Goal: Information Seeking & Learning: Learn about a topic

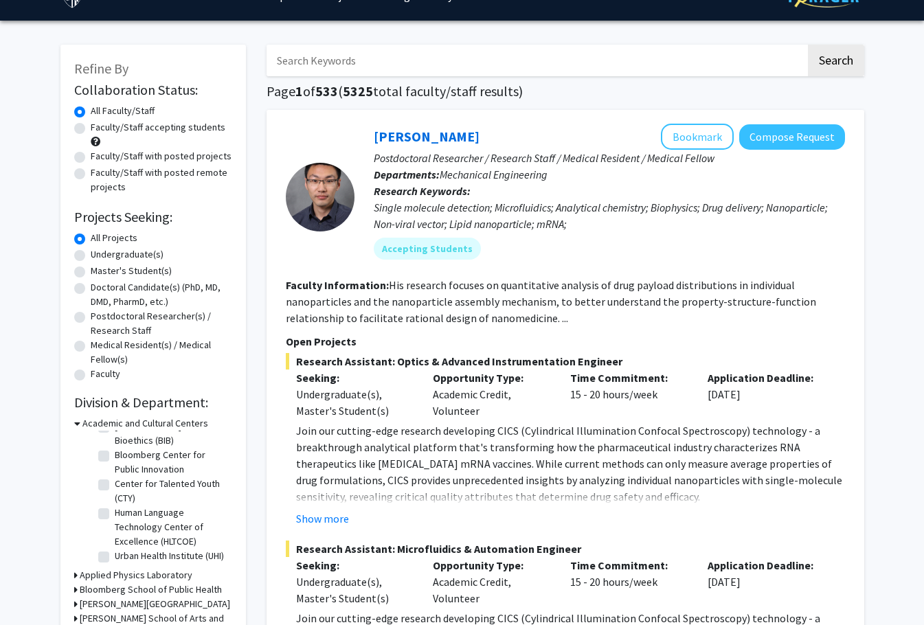
scroll to position [32, 0]
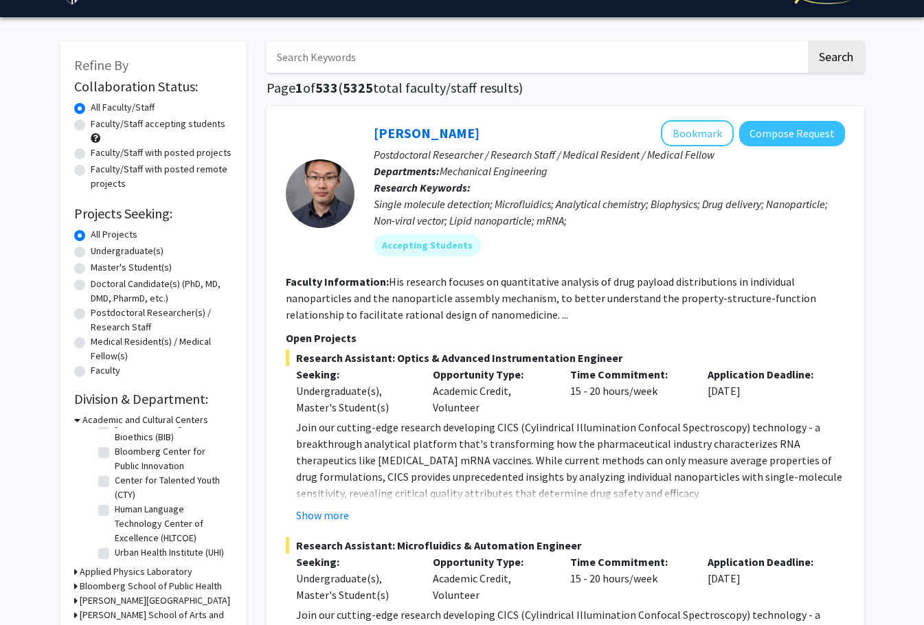
click at [148, 120] on label "Faculty/Staff accepting students" at bounding box center [158, 124] width 135 height 14
click at [100, 120] on input "Faculty/Staff accepting students" at bounding box center [95, 121] width 9 height 9
radio input "true"
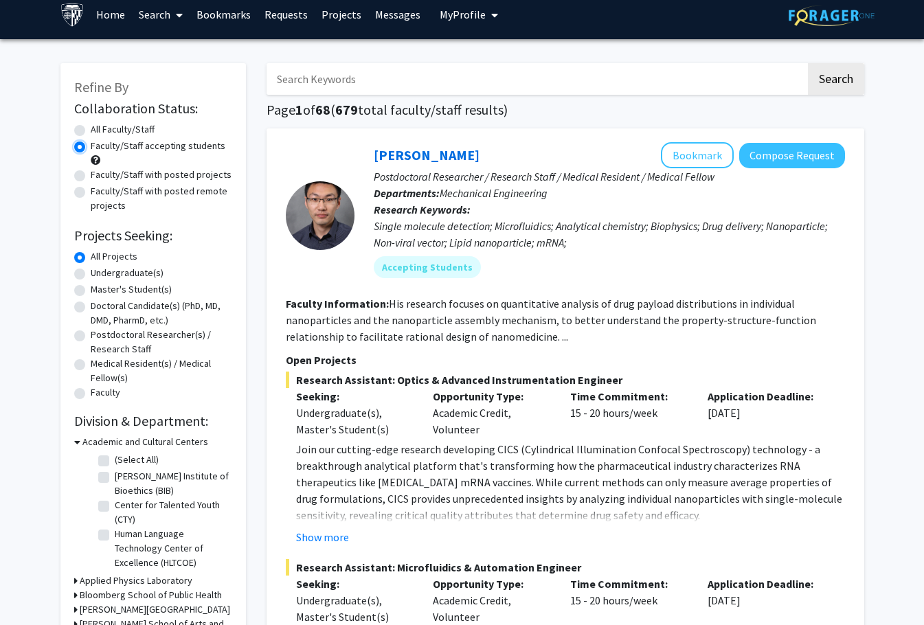
scroll to position [16, 0]
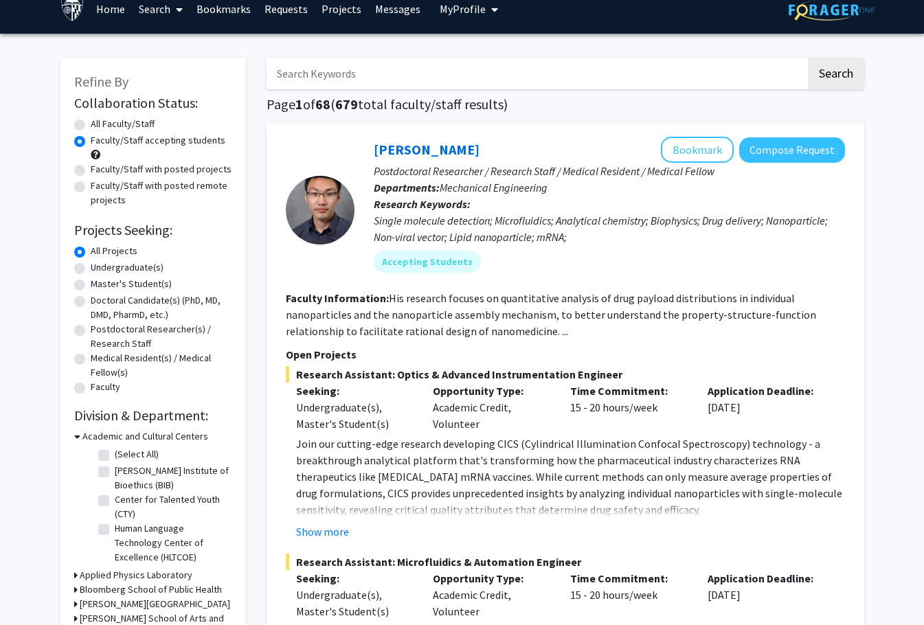
click at [91, 172] on label "Faculty/Staff with posted projects" at bounding box center [161, 169] width 141 height 14
click at [91, 171] on input "Faculty/Staff with posted projects" at bounding box center [95, 166] width 9 height 9
radio input "true"
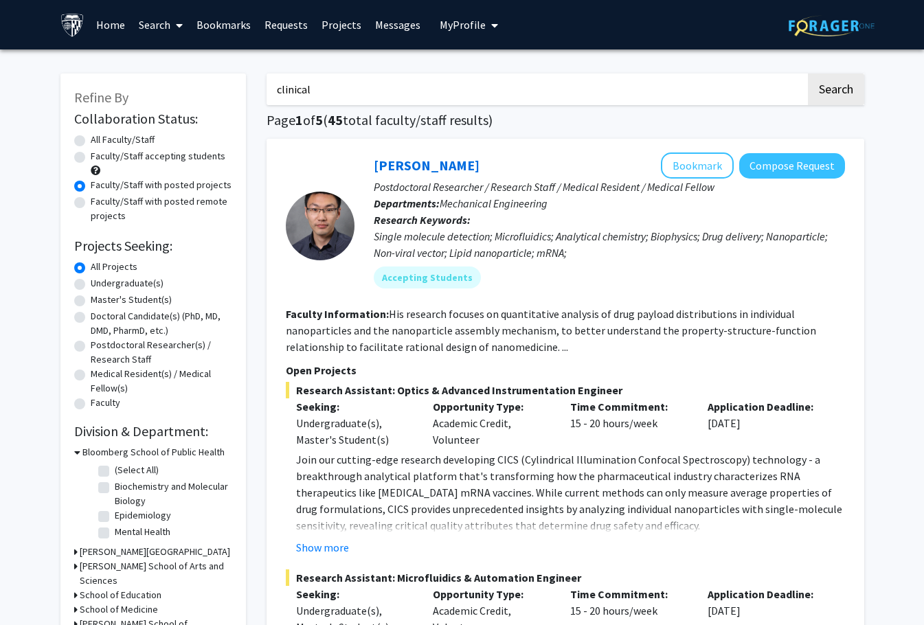
type input "clinical"
click at [808, 73] on button "Search" at bounding box center [836, 89] width 56 height 32
radio input "true"
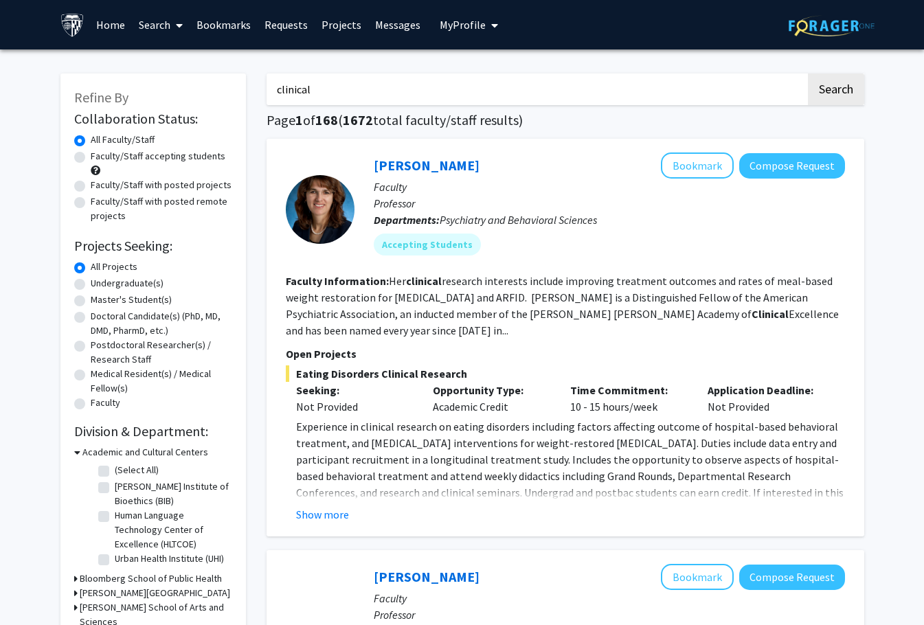
click at [304, 99] on input "clinical" at bounding box center [535, 89] width 539 height 32
click at [113, 155] on label "Faculty/Staff accepting students" at bounding box center [158, 156] width 135 height 14
click at [100, 155] on input "Faculty/Staff accepting students" at bounding box center [95, 153] width 9 height 9
radio input "true"
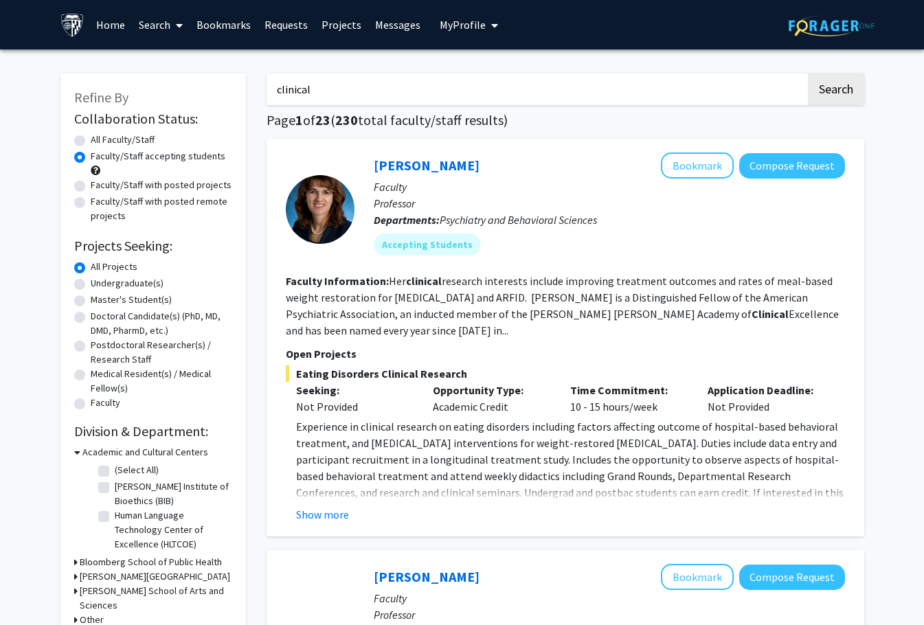
click at [105, 187] on label "Faculty/Staff with posted projects" at bounding box center [161, 185] width 141 height 14
click at [100, 187] on input "Faculty/Staff with posted projects" at bounding box center [95, 182] width 9 height 9
radio input "true"
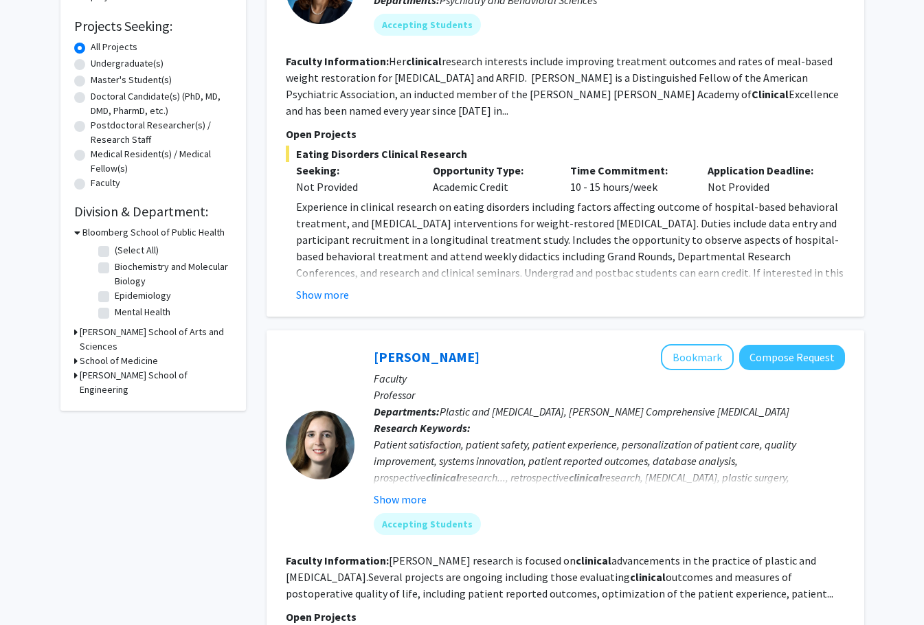
scroll to position [228, 0]
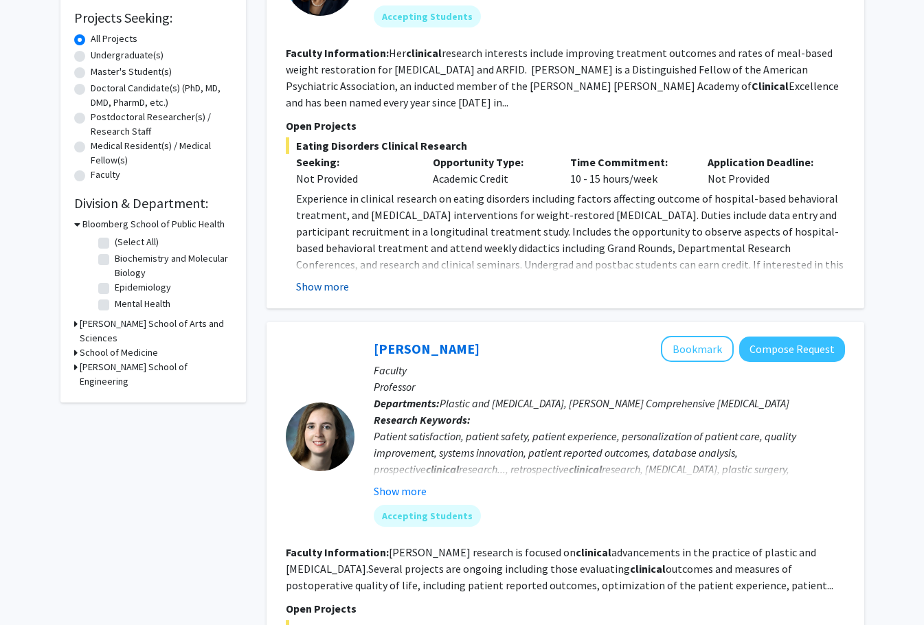
click at [329, 290] on button "Show more" at bounding box center [322, 286] width 53 height 16
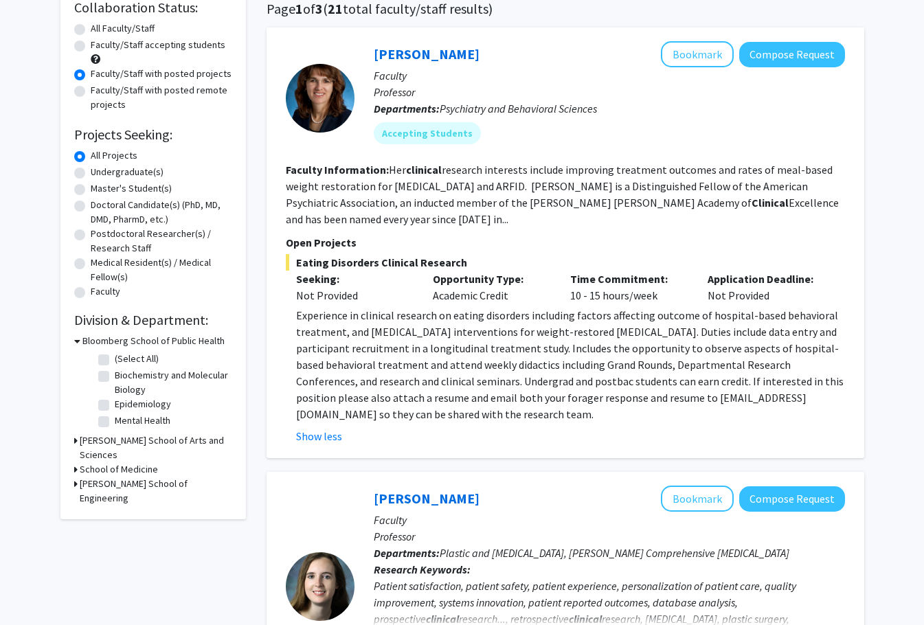
scroll to position [108, 0]
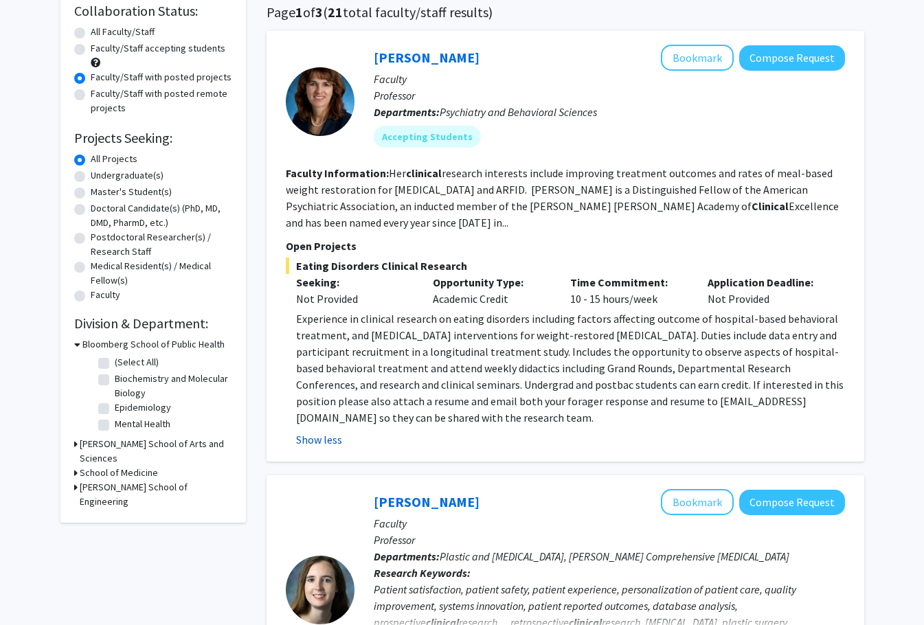
click at [333, 442] on button "Show less" at bounding box center [319, 439] width 46 height 16
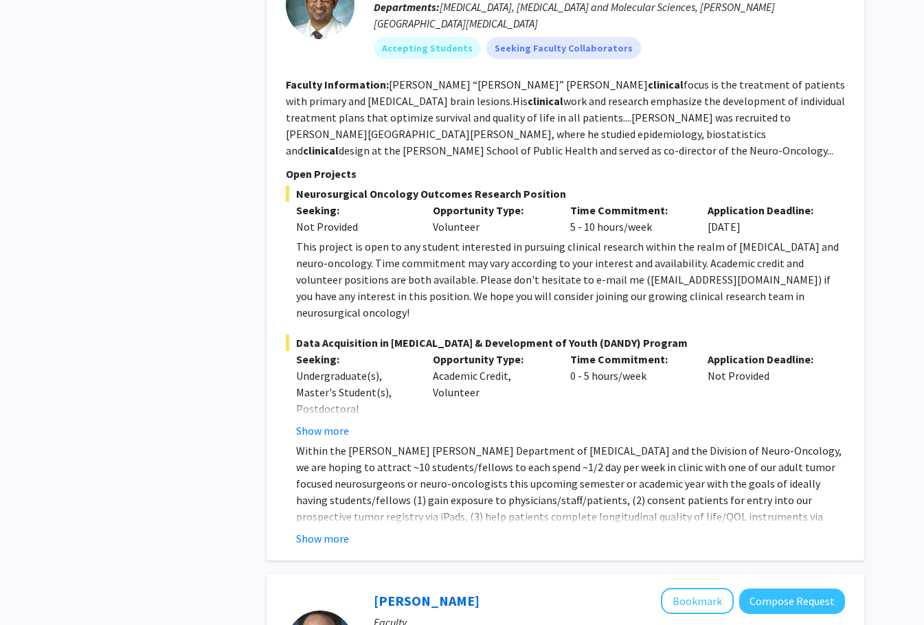
scroll to position [2038, 0]
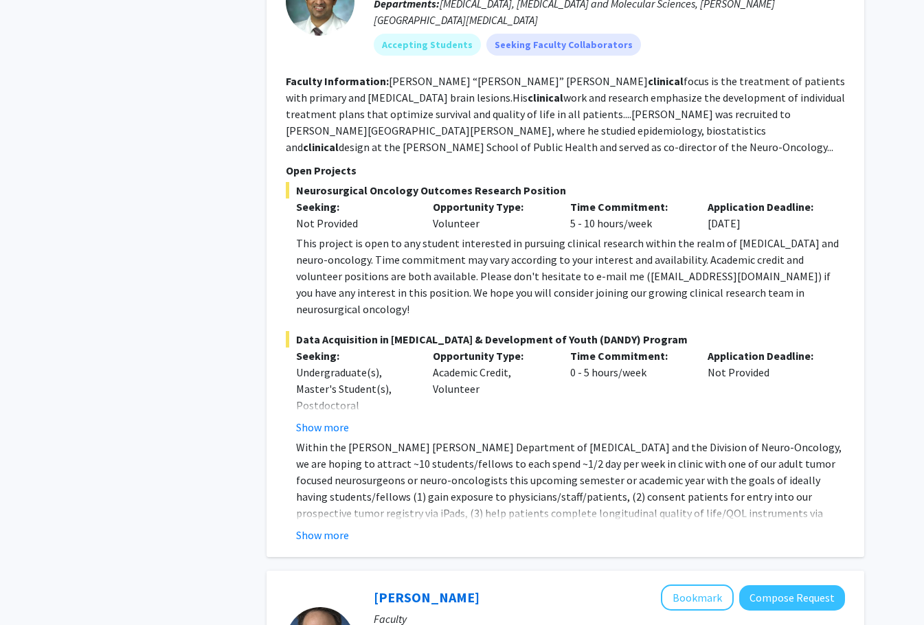
click at [310, 510] on div "Raj Mukherjee Bookmark Compose Request Faculty Assistant Professor Departments:…" at bounding box center [564, 239] width 597 height 635
click at [312, 527] on button "Show more" at bounding box center [322, 535] width 53 height 16
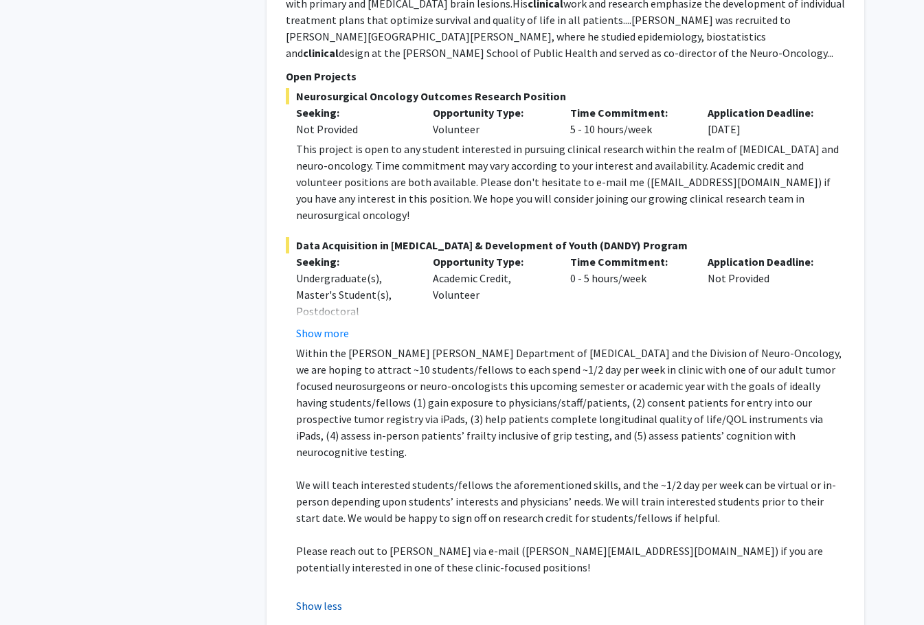
scroll to position [2131, 0]
click at [340, 326] on button "Show more" at bounding box center [322, 334] width 53 height 16
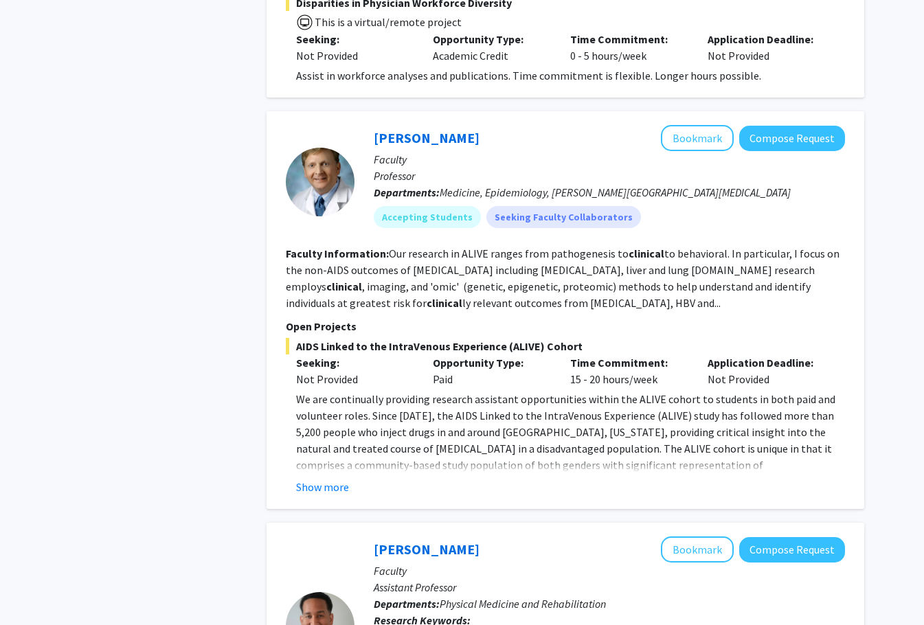
scroll to position [4095, 0]
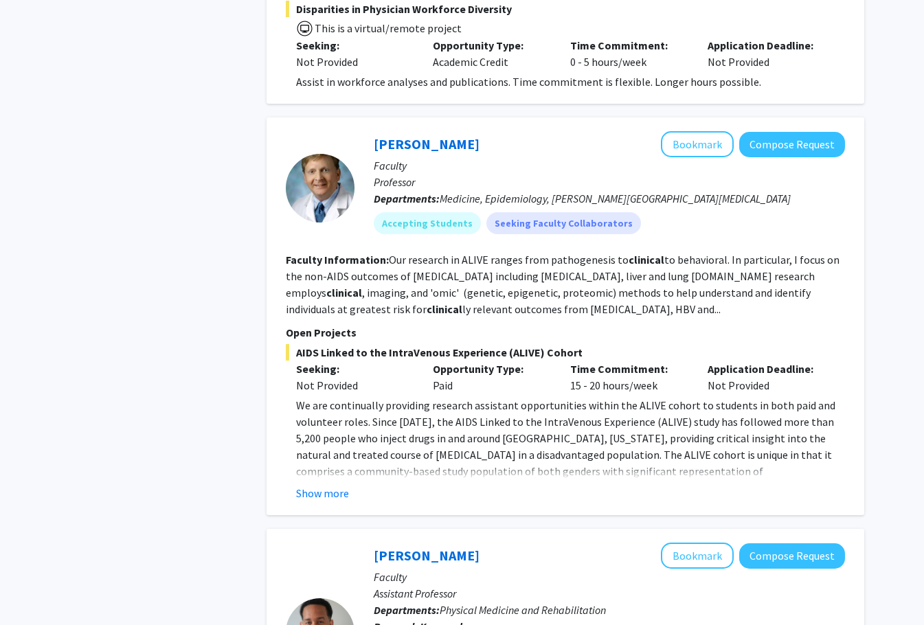
click at [341, 397] on p "We are continually providing research assistant opportunities within the ALIVE …" at bounding box center [570, 496] width 549 height 198
click at [341, 397] on fg-read-more "We are continually providing research assistant opportunities within the ALIVE …" at bounding box center [565, 449] width 559 height 104
click at [339, 485] on button "Show more" at bounding box center [322, 493] width 53 height 16
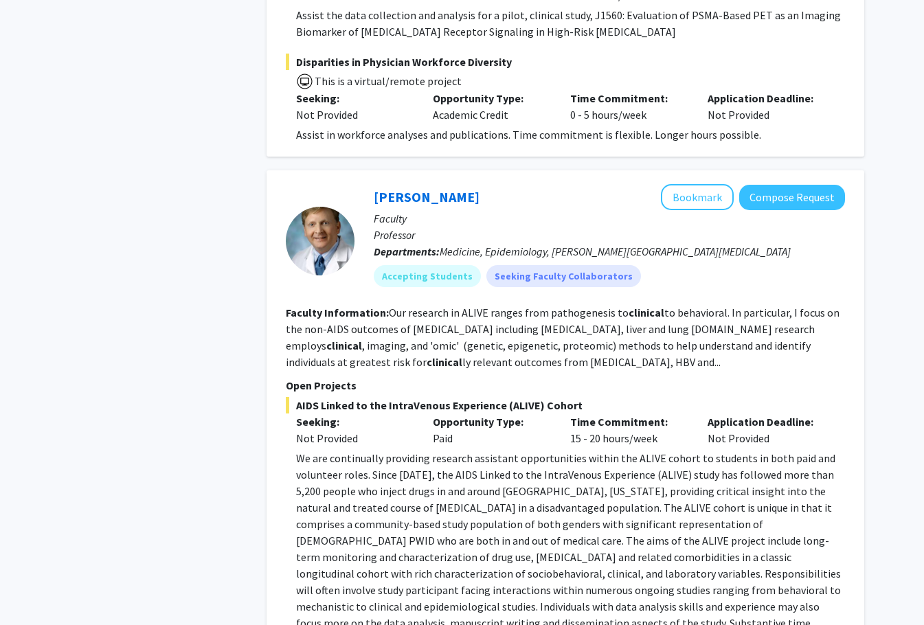
scroll to position [4039, 0]
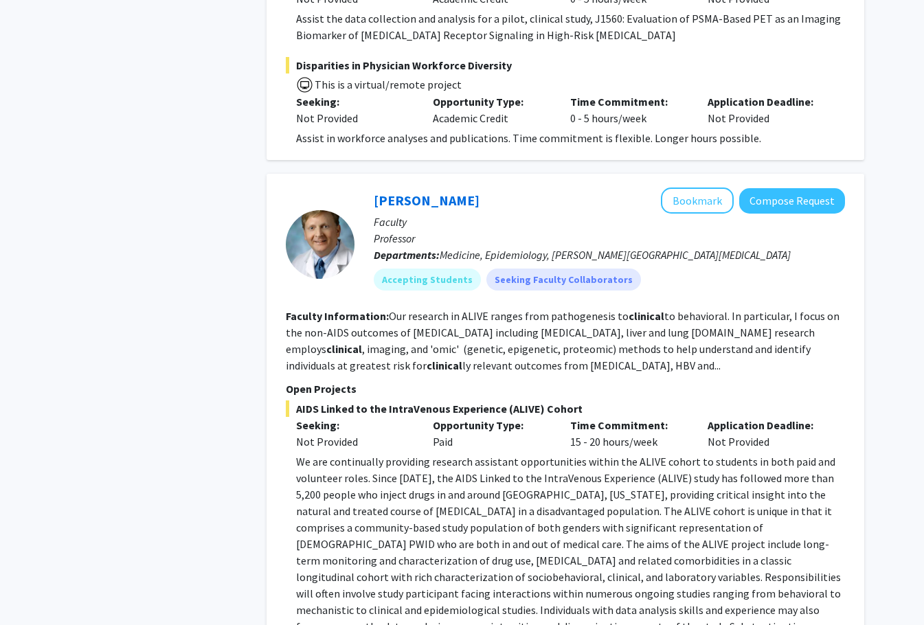
click at [664, 417] on div "Time Commitment: 15 - 20 hours/week" at bounding box center [628, 433] width 137 height 33
drag, startPoint x: 777, startPoint y: 302, endPoint x: 269, endPoint y: 258, distance: 509.5
click at [269, 258] on div "Gregory Kirk Bookmark Compose Request Faculty Professor Departments: Medicine, …" at bounding box center [564, 430] width 597 height 513
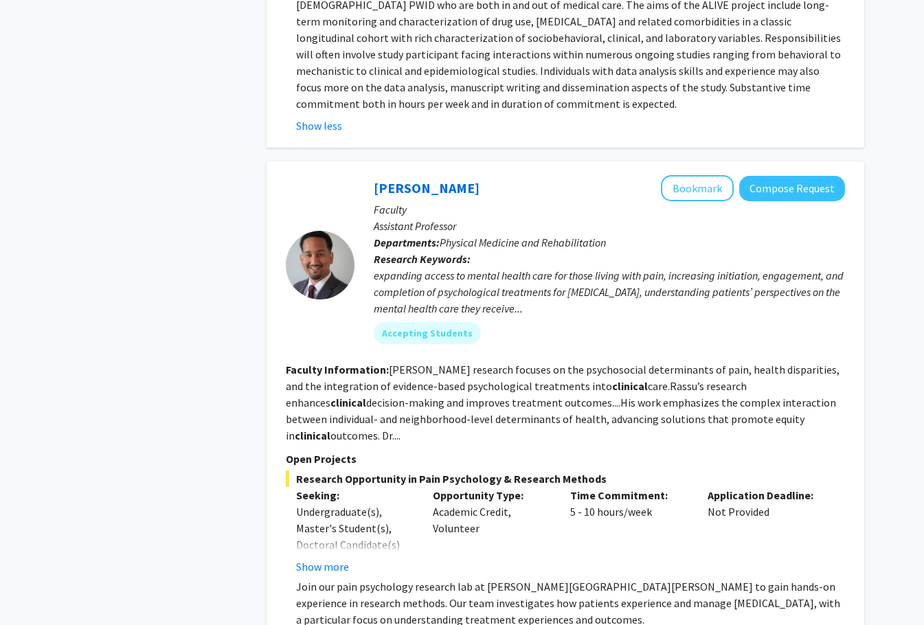
scroll to position [4575, 0]
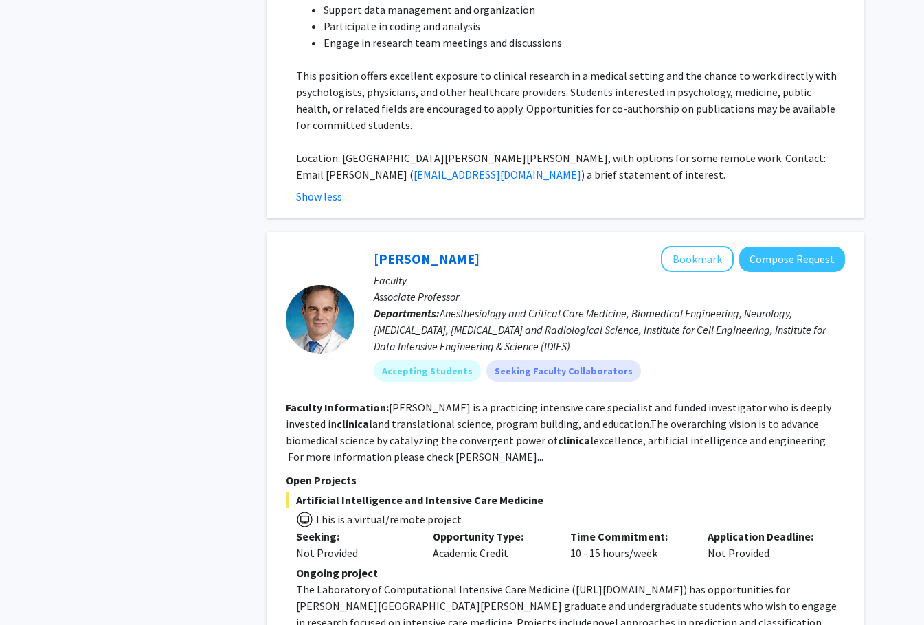
scroll to position [5309, 0]
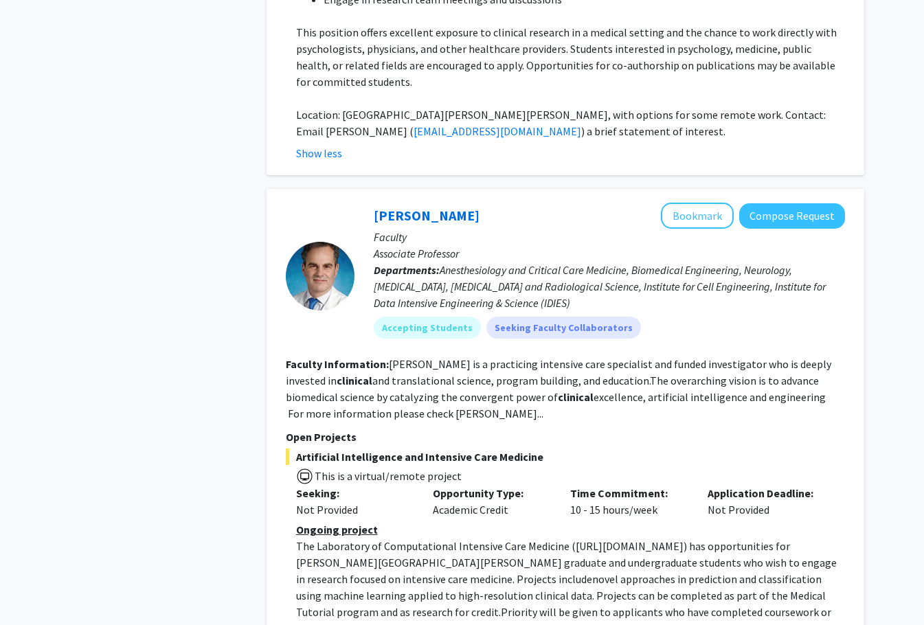
scroll to position [5348, 0]
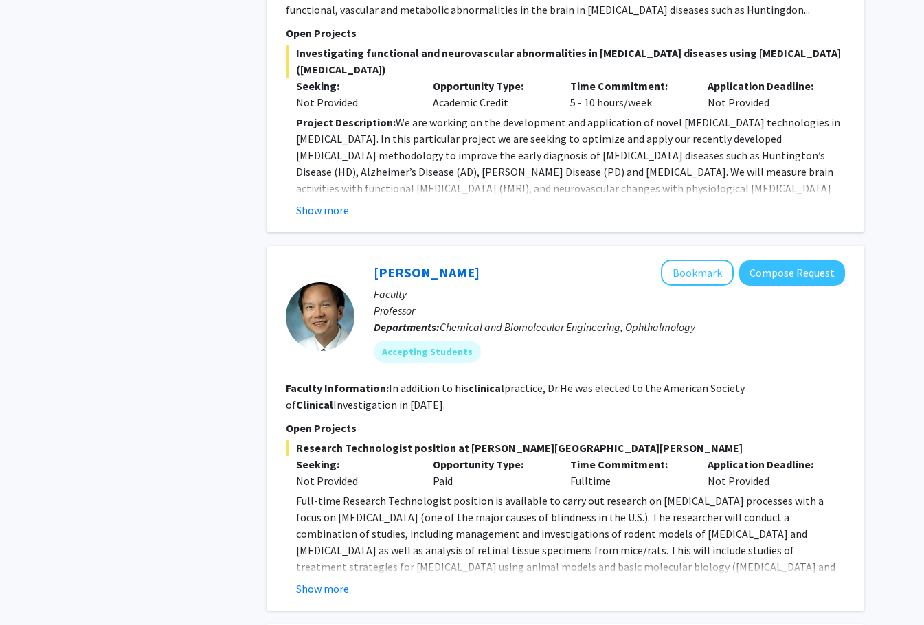
scroll to position [708, 0]
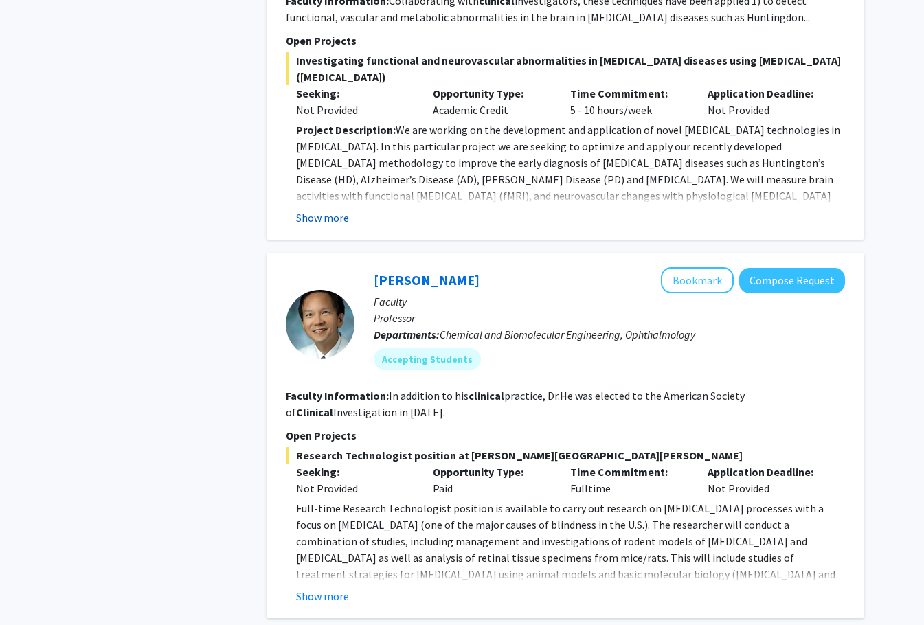
click at [317, 209] on button "Show more" at bounding box center [322, 217] width 53 height 16
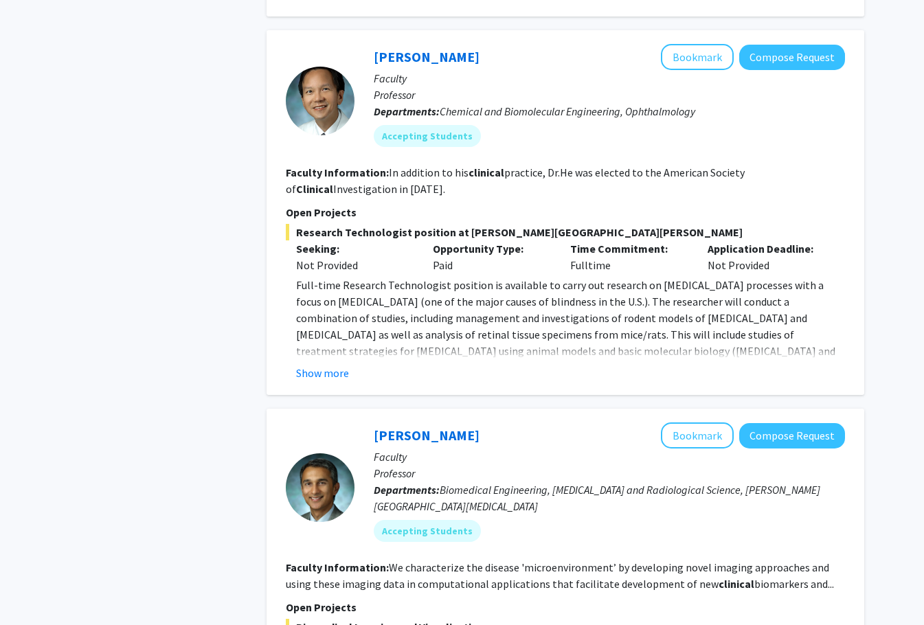
scroll to position [1345, 0]
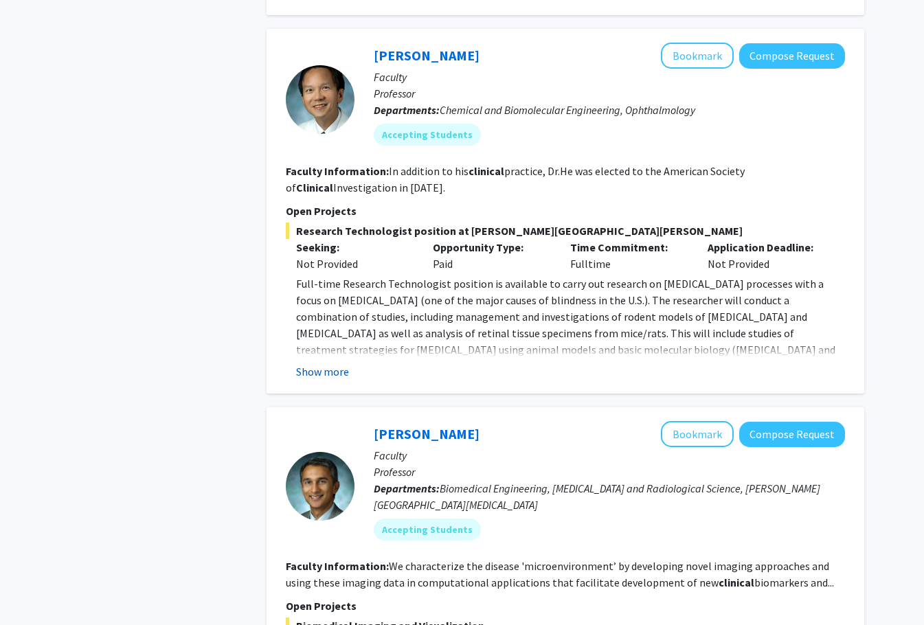
click at [319, 363] on button "Show more" at bounding box center [322, 371] width 53 height 16
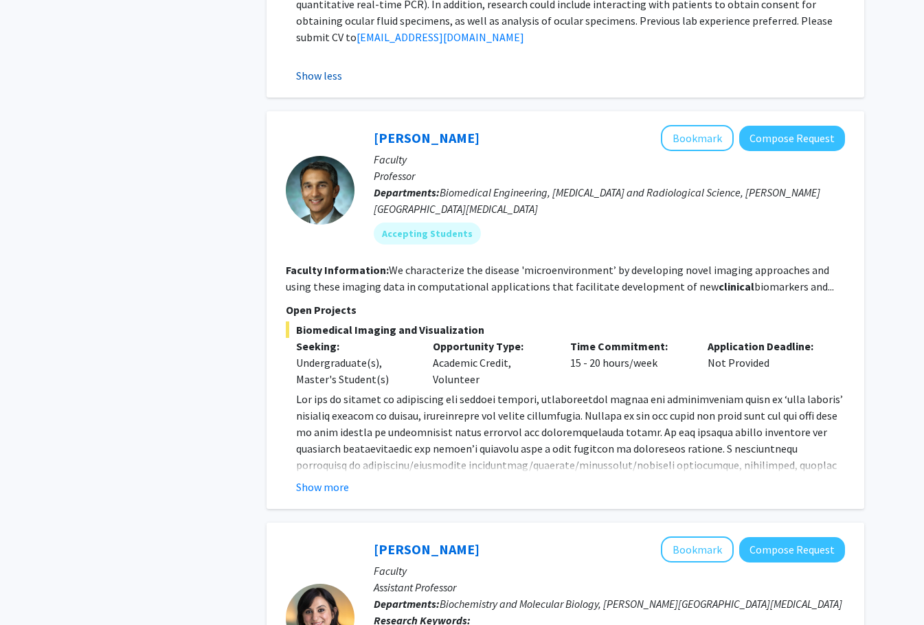
scroll to position [1709, 0]
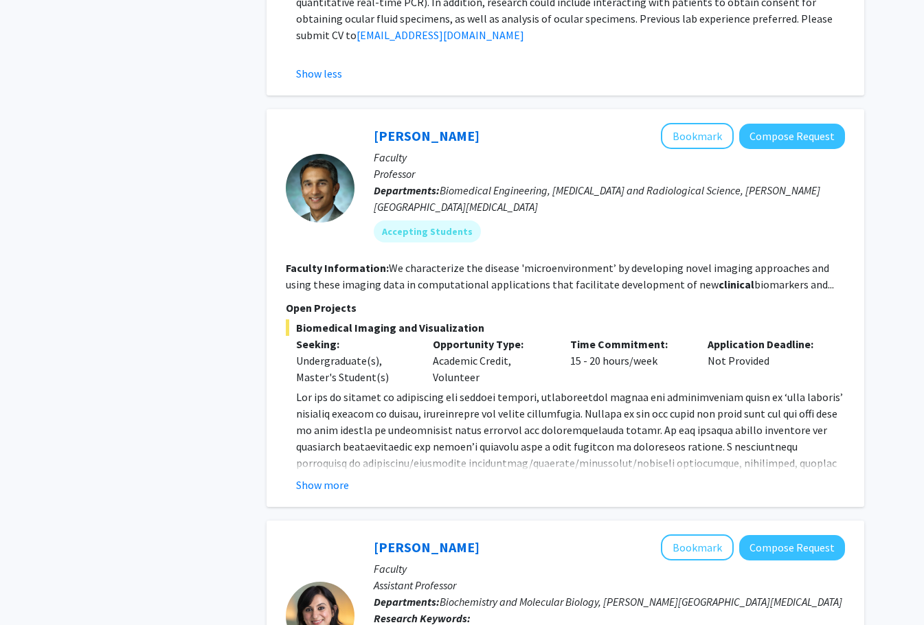
click at [310, 412] on span at bounding box center [569, 471] width 547 height 162
click at [310, 424] on fg-read-more "www.pathaklab.org ) to Dr. Arvind Pathak at apathak2@jhmi.edu . Show more" at bounding box center [565, 441] width 559 height 104
click at [315, 477] on button "Show more" at bounding box center [322, 485] width 53 height 16
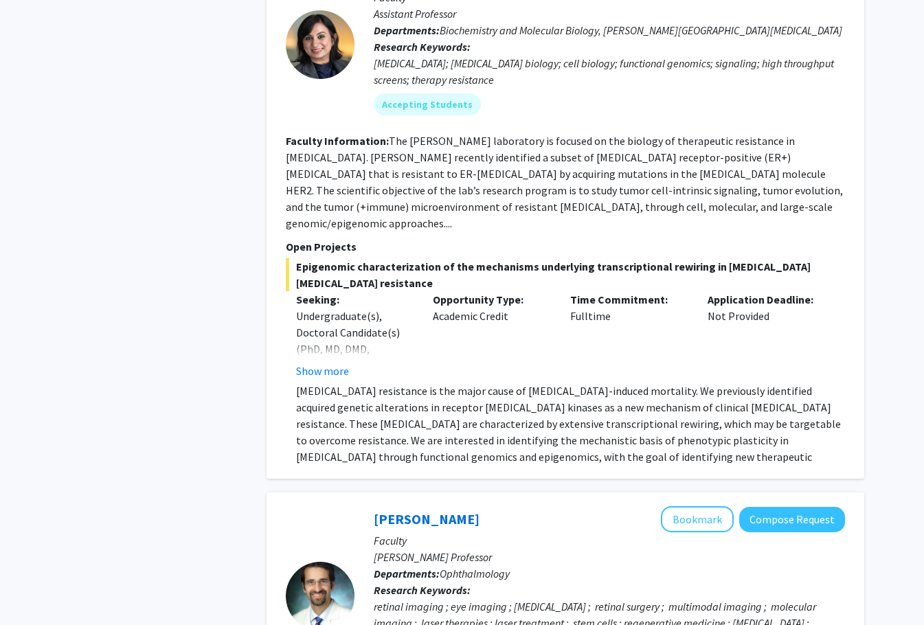
scroll to position [2368, 0]
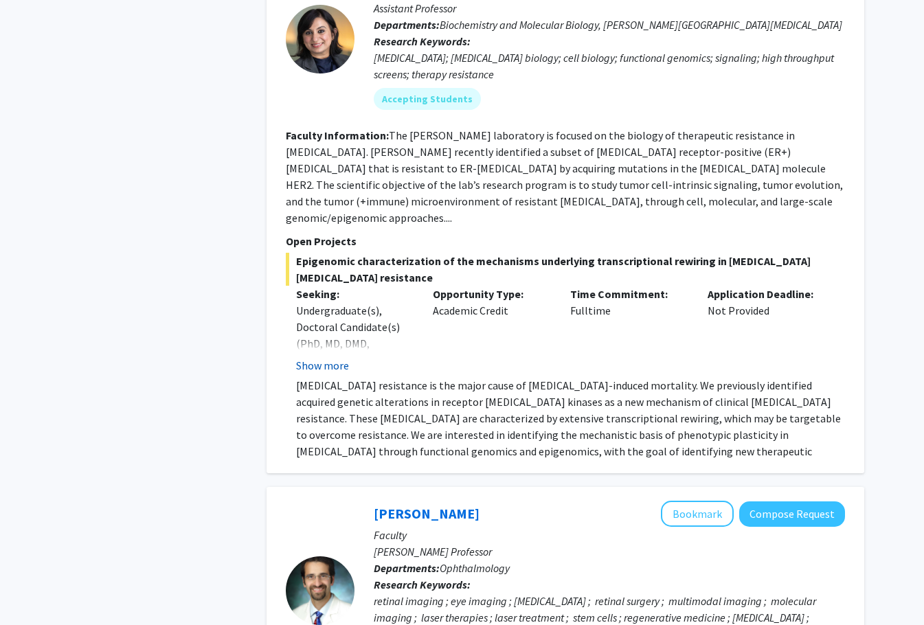
click at [306, 357] on button "Show more" at bounding box center [322, 365] width 53 height 16
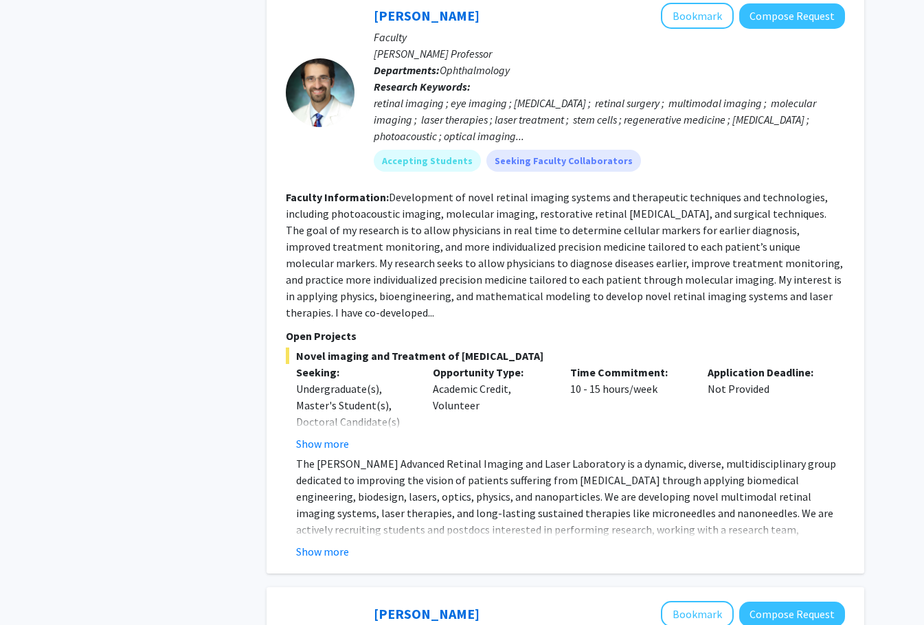
scroll to position [2965, 0]
click at [333, 543] on button "Show more" at bounding box center [322, 551] width 53 height 16
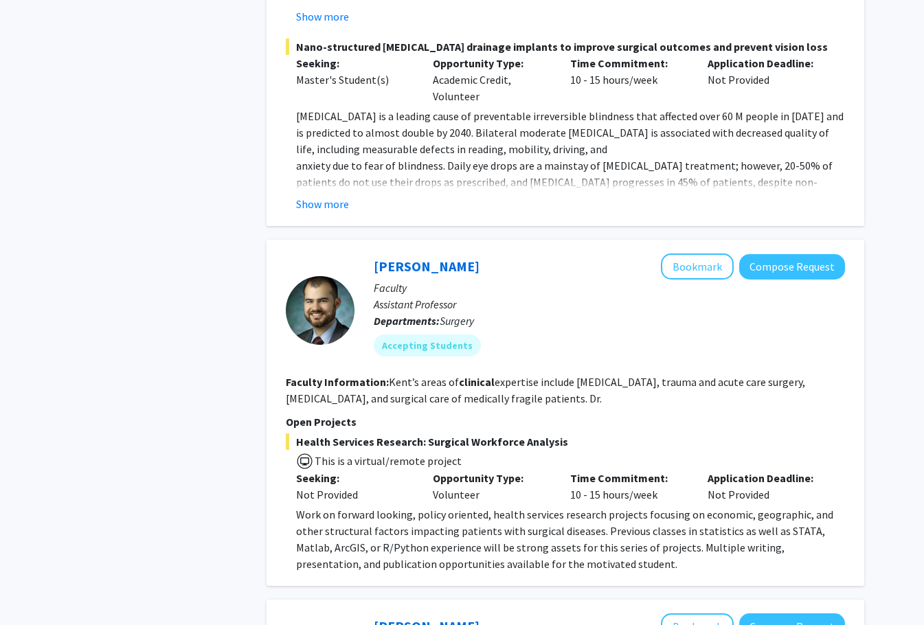
scroll to position [4839, 0]
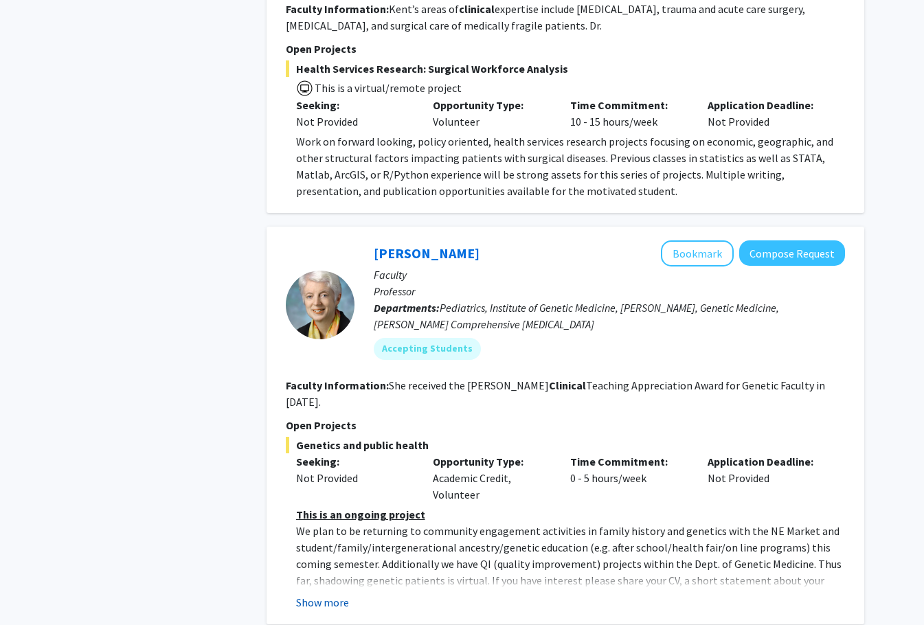
click at [328, 594] on button "Show more" at bounding box center [322, 602] width 53 height 16
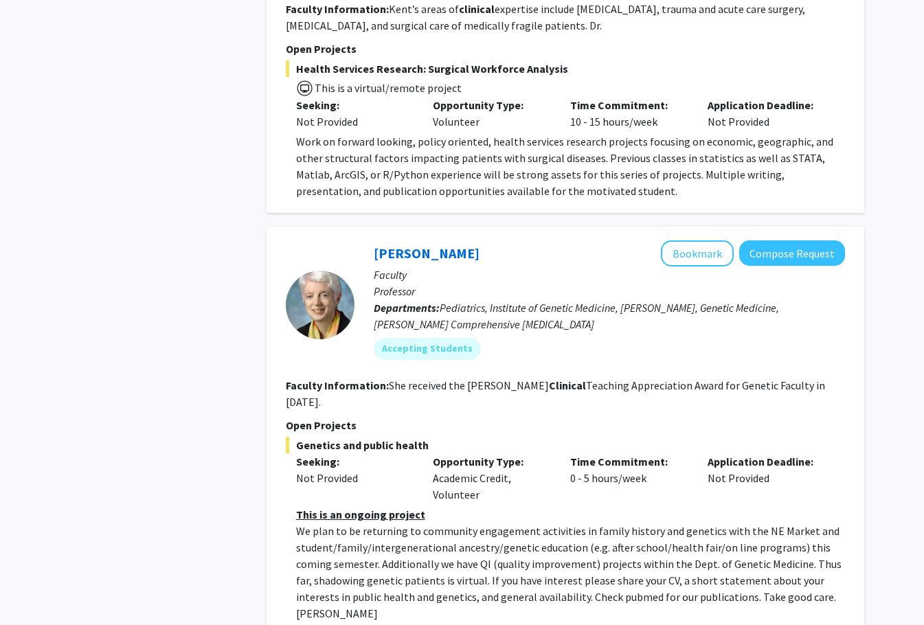
scroll to position [5153, 0]
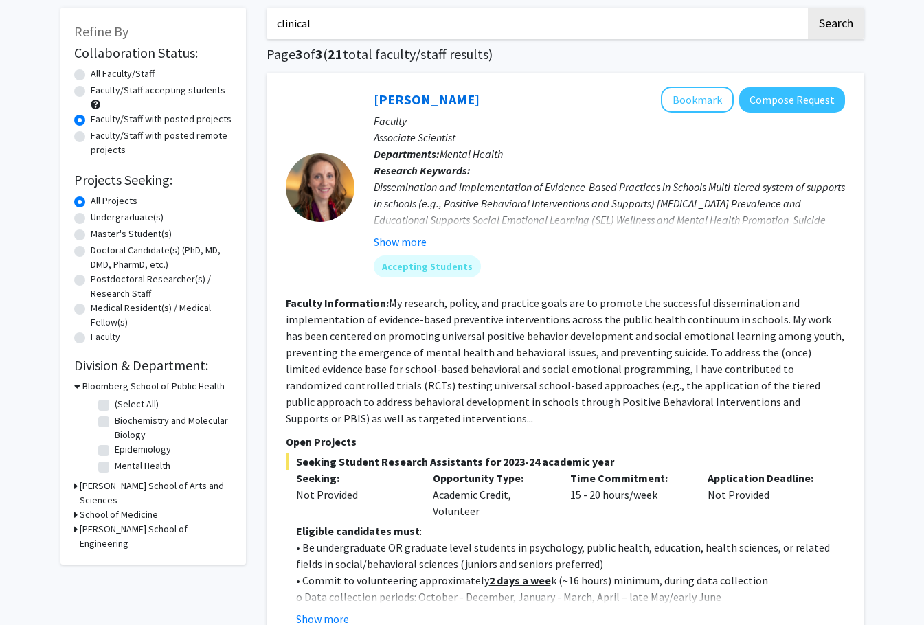
scroll to position [233, 0]
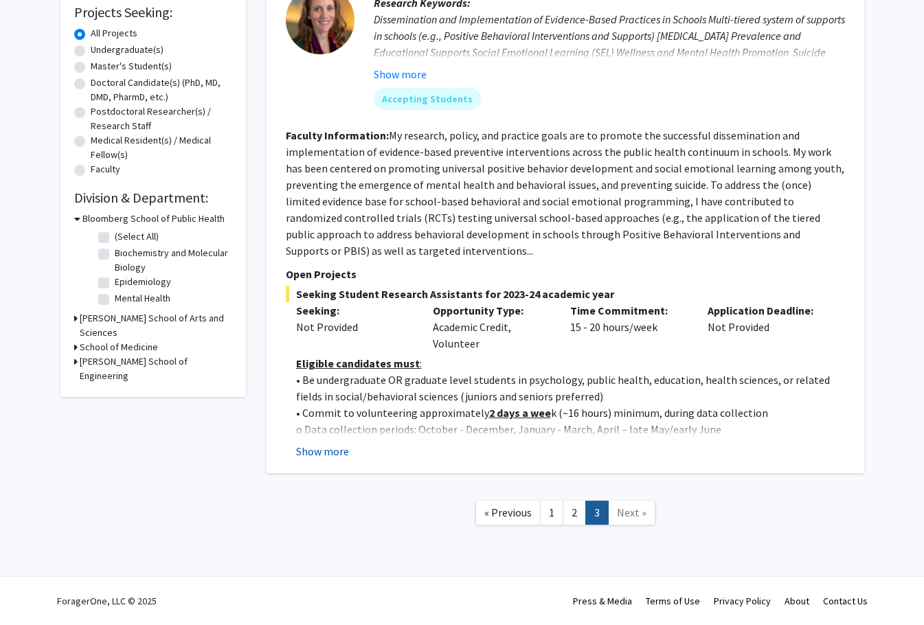
click at [326, 445] on button "Show more" at bounding box center [322, 451] width 53 height 16
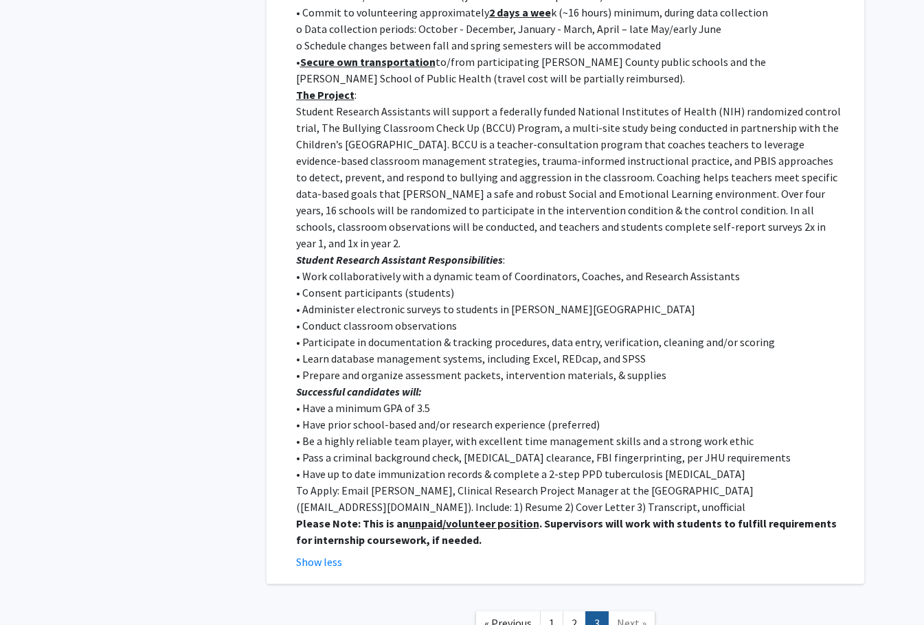
scroll to position [643, 0]
